Goal: Check status: Check status

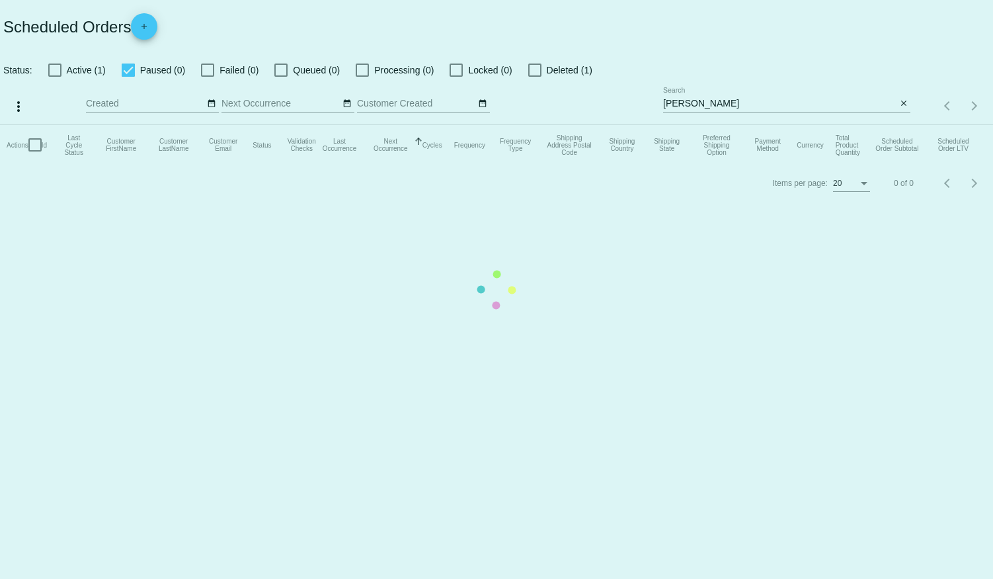
click at [533, 125] on mat-table "Actions Id Last Cycle Status Customer FirstName Customer LastName Customer Emai…" at bounding box center [496, 145] width 993 height 40
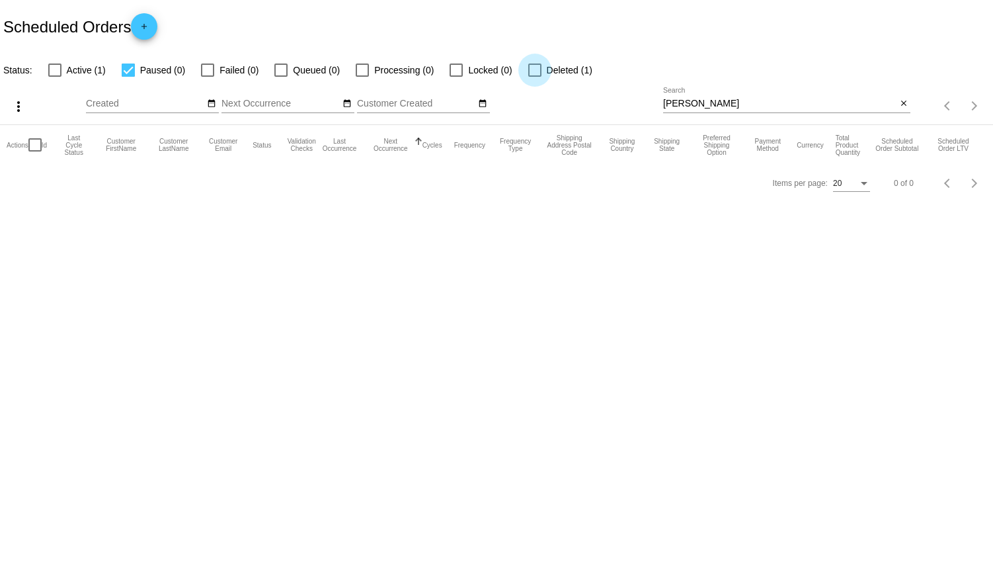
click at [533, 69] on div at bounding box center [534, 69] width 13 height 13
click at [534, 77] on input "Deleted (1)" at bounding box center [534, 77] width 1 height 1
checkbox input "true"
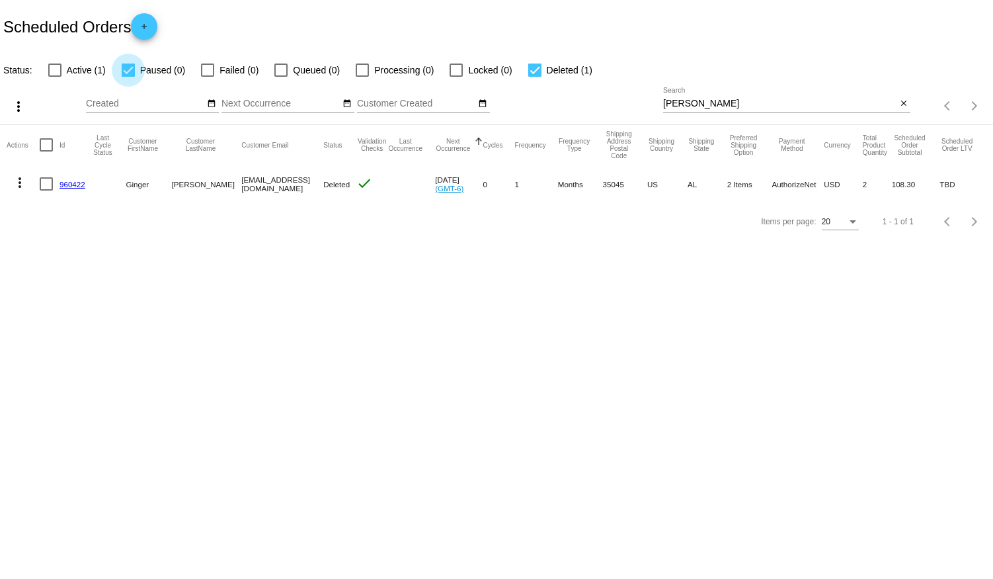
click at [128, 70] on div at bounding box center [128, 69] width 13 height 13
click at [128, 77] on input "Paused (0)" at bounding box center [128, 77] width 1 height 1
checkbox input "false"
drag, startPoint x: 701, startPoint y: 100, endPoint x: 581, endPoint y: 91, distance: 120.7
click at [581, 91] on div "more_vert Aug Jan Feb Mar [DATE]" at bounding box center [496, 101] width 993 height 47
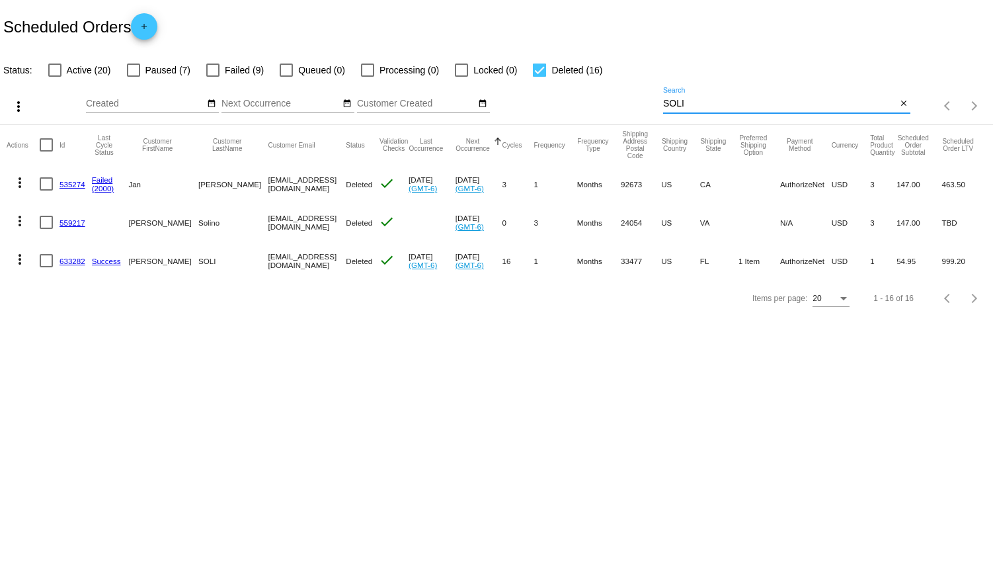
drag, startPoint x: 692, startPoint y: 101, endPoint x: 521, endPoint y: 102, distance: 170.6
click at [521, 102] on div "more_vert Aug Jan Feb Mar [DATE]" at bounding box center [496, 101] width 993 height 47
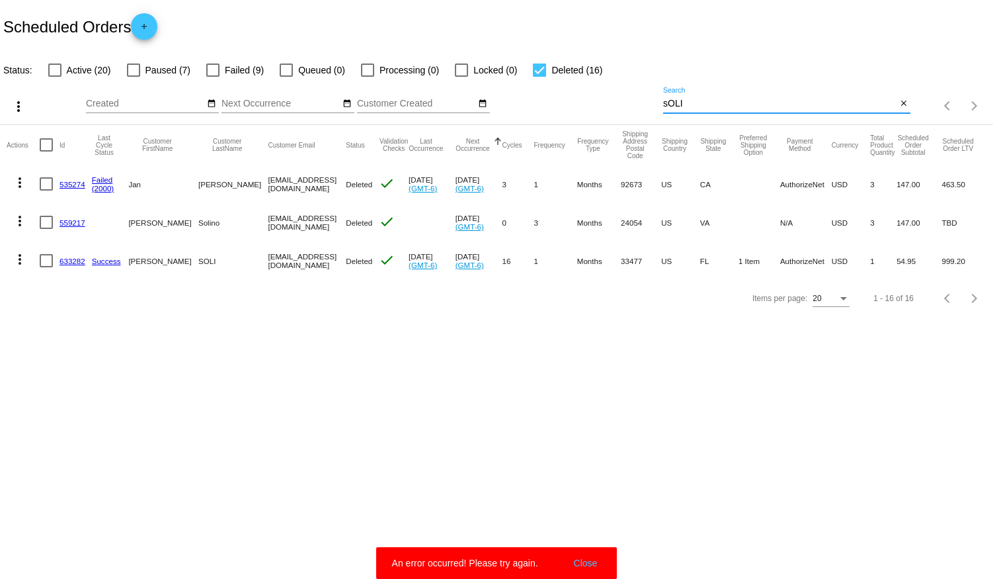
drag, startPoint x: 694, startPoint y: 100, endPoint x: 616, endPoint y: 101, distance: 78.0
click at [616, 101] on div "more_vert Aug Jan Feb Mar [DATE]" at bounding box center [496, 101] width 993 height 47
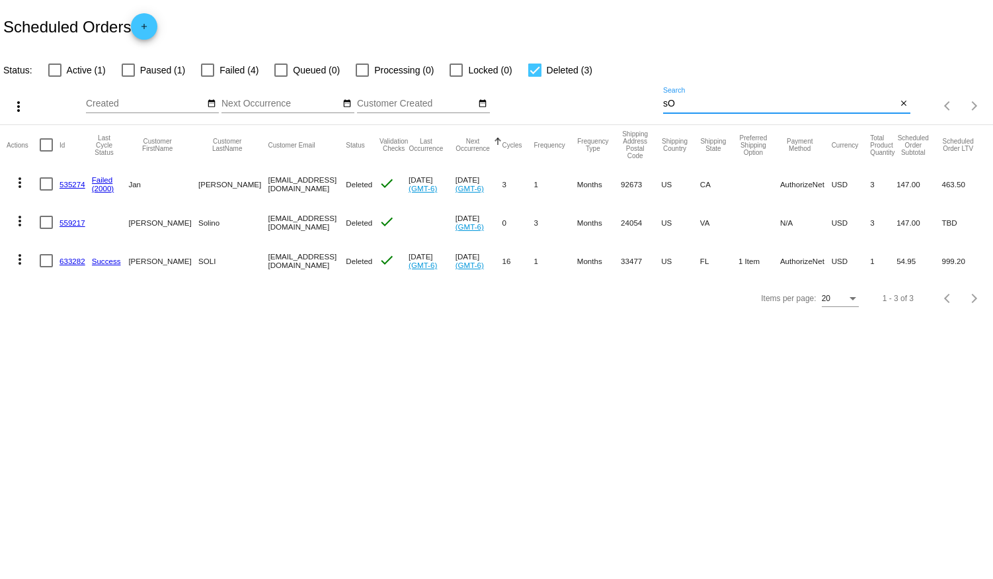
type input "s"
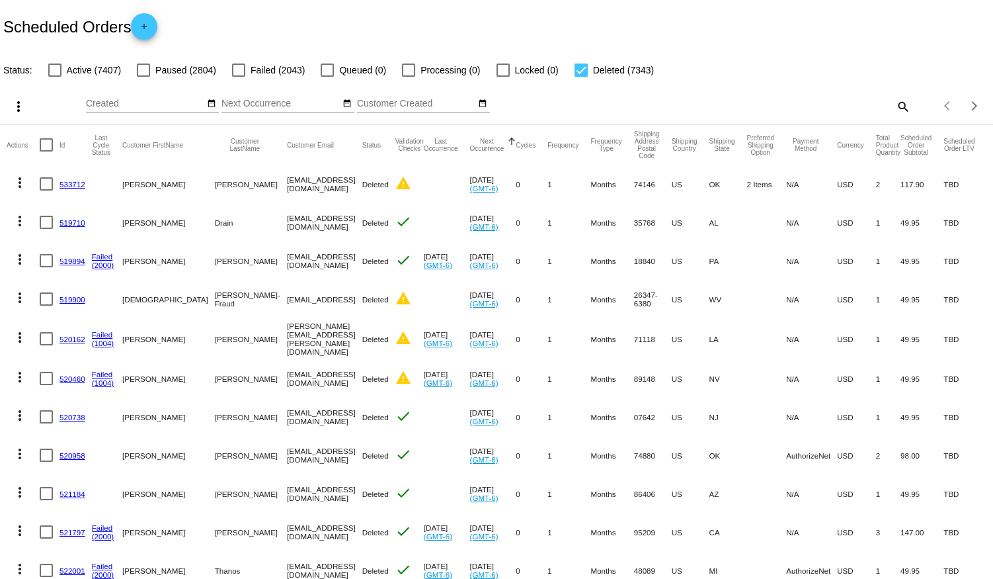
click at [899, 107] on mat-icon "search" at bounding box center [903, 106] width 16 height 20
drag, startPoint x: 696, startPoint y: 101, endPoint x: 565, endPoint y: 108, distance: 131.1
click at [566, 107] on div "more_vert Aug Jan Feb Mar [DATE]" at bounding box center [496, 101] width 993 height 47
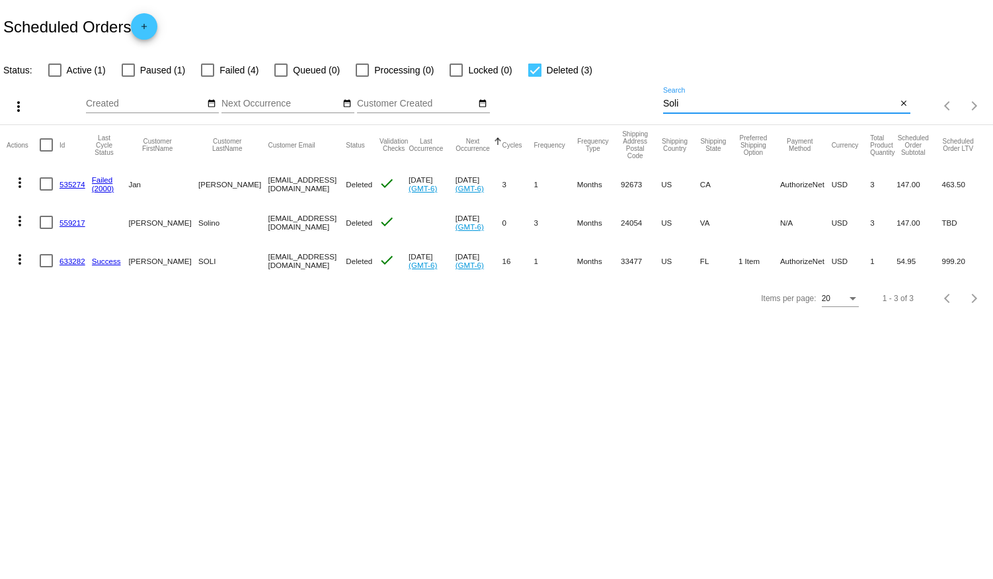
type input "Soli"
click at [532, 66] on div at bounding box center [534, 69] width 13 height 13
click at [534, 77] on input "Deleted (3)" at bounding box center [534, 77] width 1 height 1
checkbox input "false"
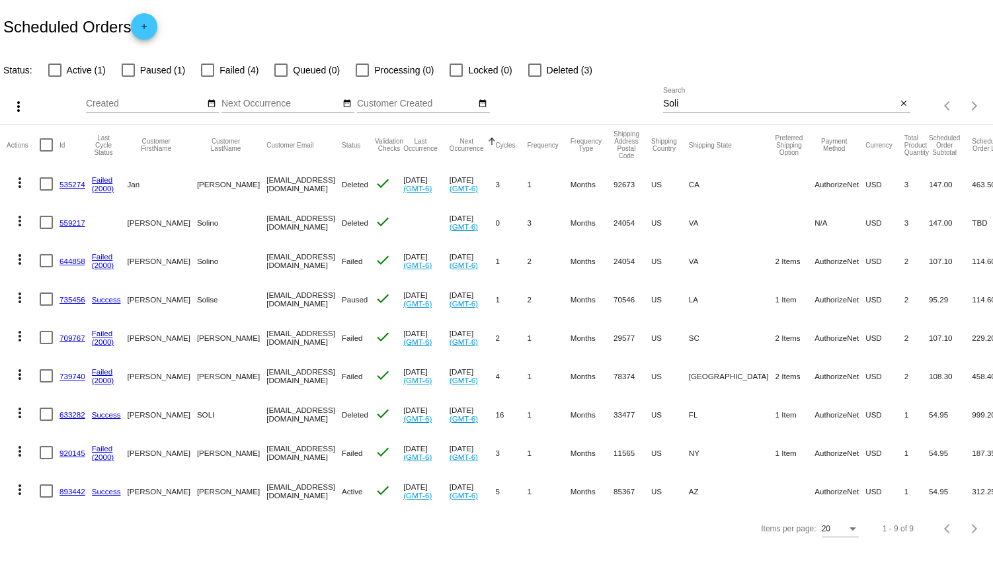
click at [55, 68] on div at bounding box center [54, 69] width 13 height 13
click at [55, 77] on input "Active (1)" at bounding box center [54, 77] width 1 height 1
checkbox input "true"
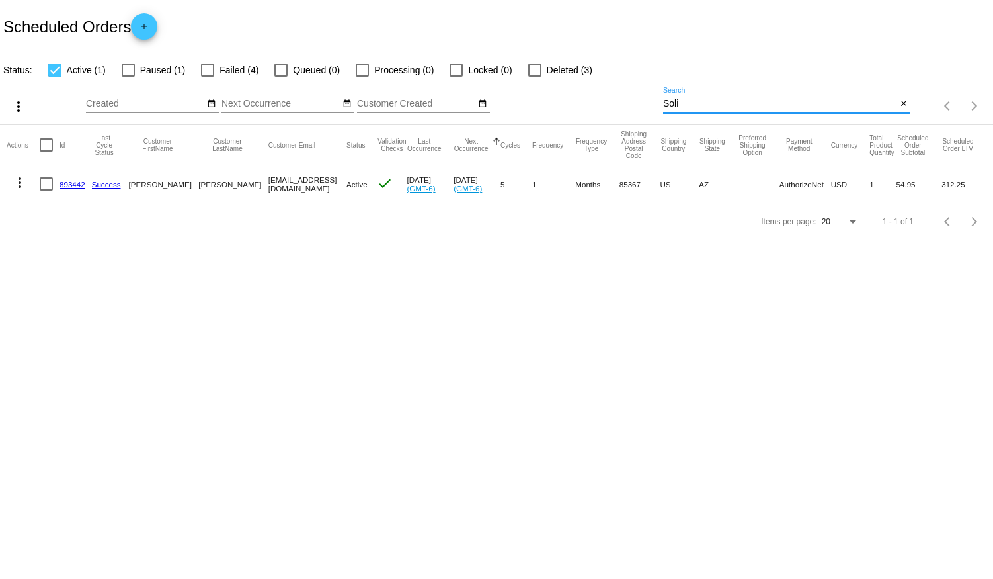
drag, startPoint x: 685, startPoint y: 101, endPoint x: 628, endPoint y: 98, distance: 56.9
click at [629, 98] on div "more_vert Aug Jan Feb Mar [DATE]" at bounding box center [496, 101] width 993 height 47
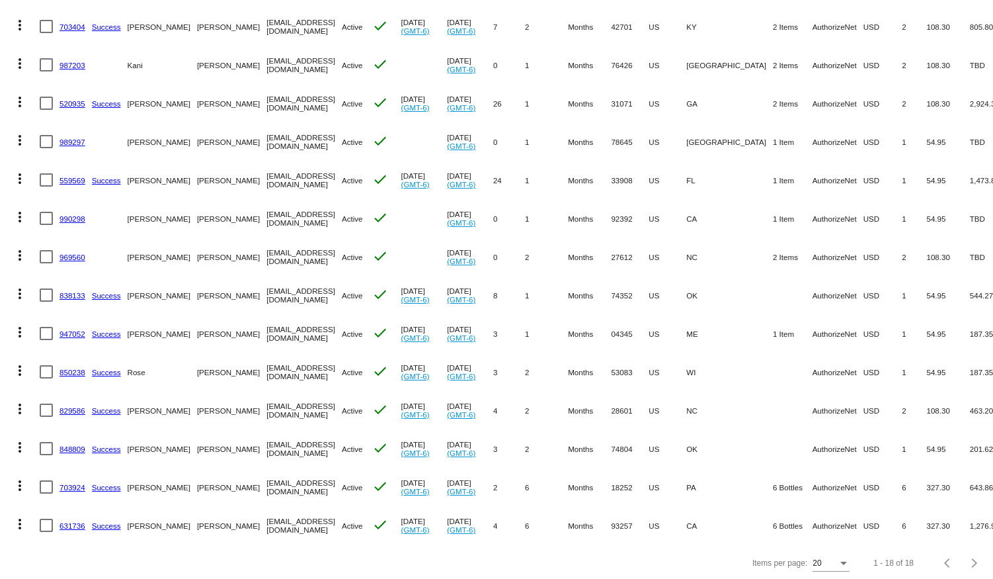
scroll to position [323, 0]
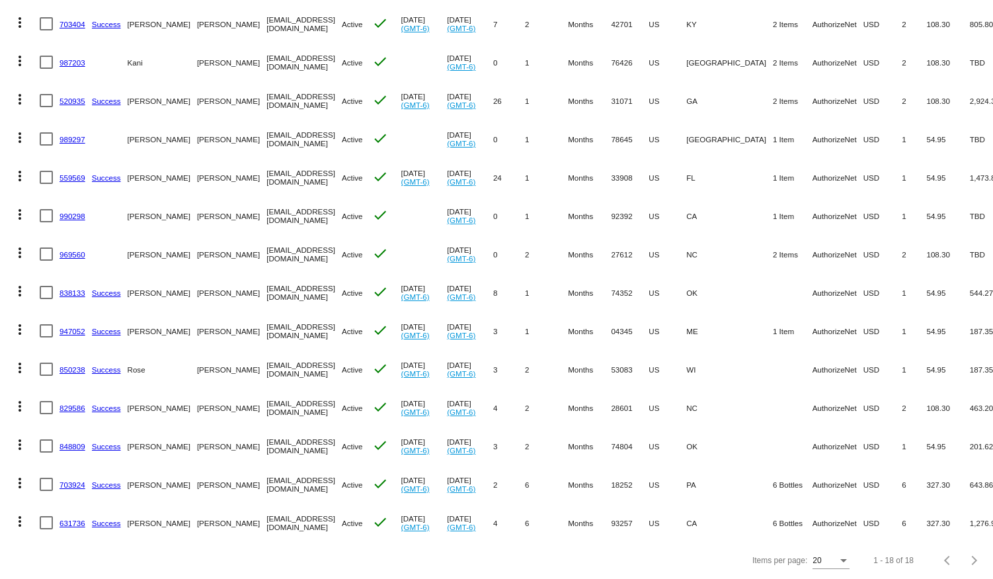
type input "[PERSON_NAME]"
click at [61, 327] on link "947052" at bounding box center [73, 331] width 26 height 9
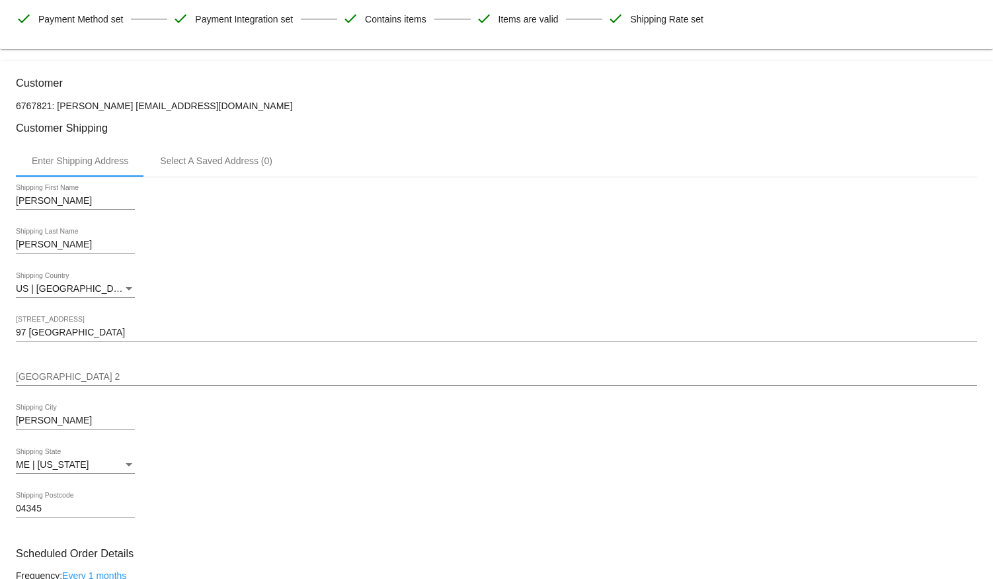
scroll to position [240, 0]
